Goal: Information Seeking & Learning: Find specific fact

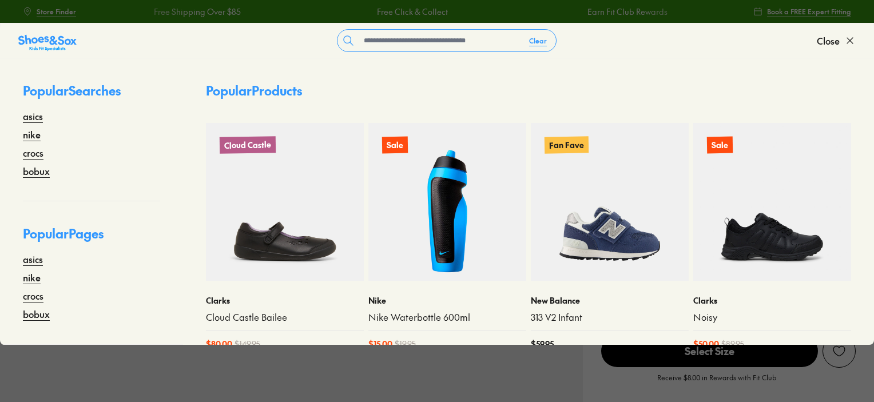
select select "*"
drag, startPoint x: 0, startPoint y: 0, endPoint x: 407, endPoint y: 13, distance: 407.5
click at [407, 30] on input "text" at bounding box center [439, 41] width 161 height 22
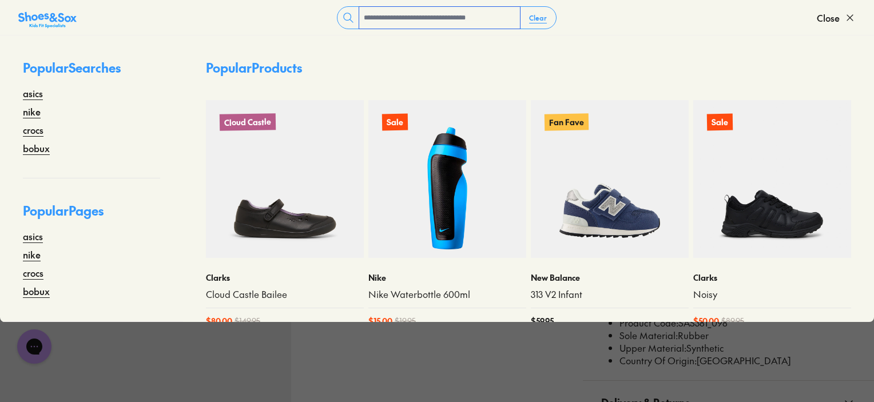
scroll to position [629, 0]
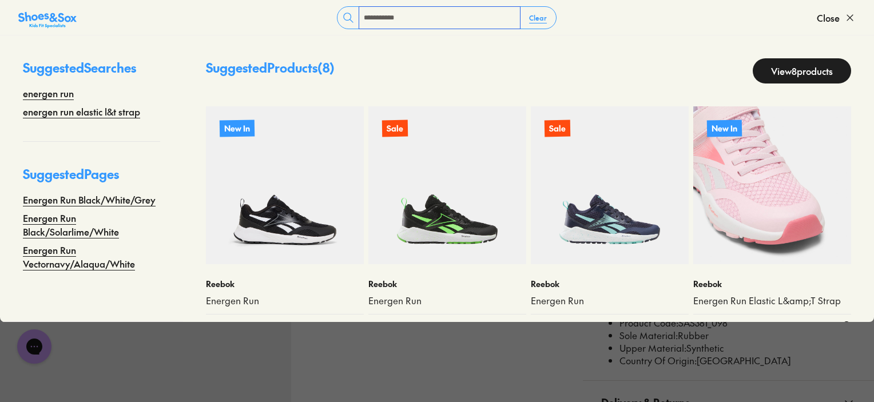
type input "**********"
click at [761, 180] on img at bounding box center [772, 185] width 158 height 158
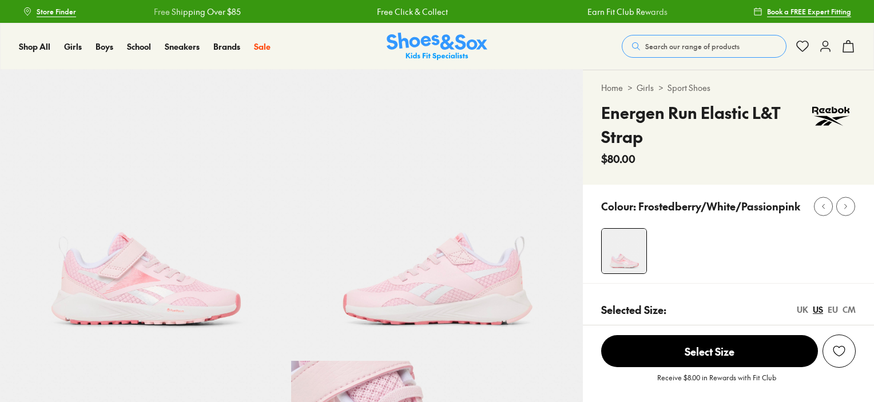
select select "*"
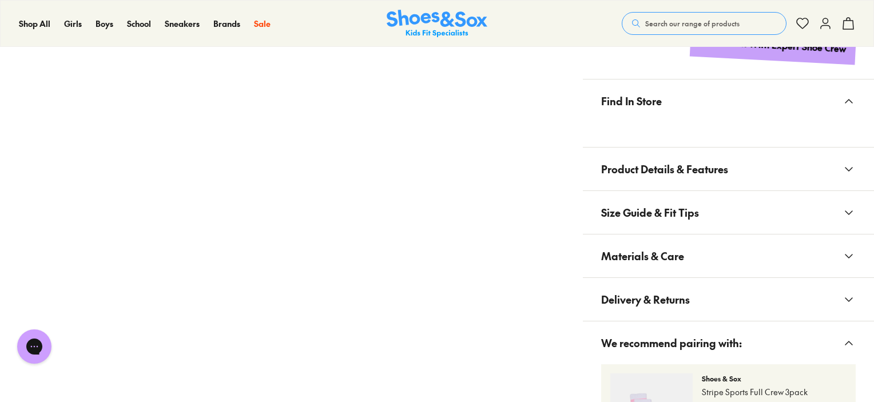
scroll to position [801, 0]
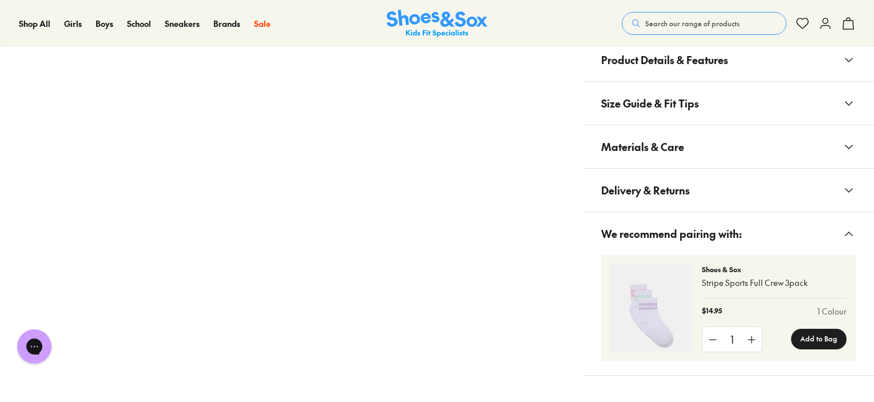
click at [664, 145] on span "Materials & Care" at bounding box center [642, 147] width 83 height 34
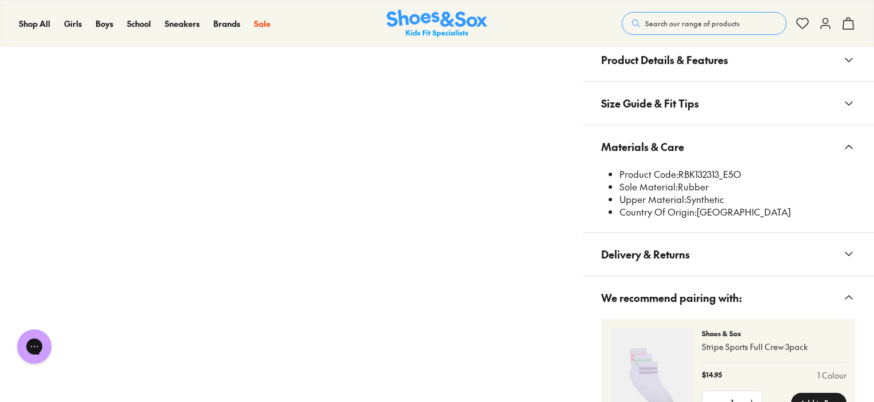
click at [705, 174] on li "Product Code: RBK132313_E5O" at bounding box center [737, 174] width 236 height 13
click at [705, 173] on li "Product Code: RBK132313_E5O" at bounding box center [737, 174] width 236 height 13
copy li "RBK132313_E5O"
